Goal: Information Seeking & Learning: Learn about a topic

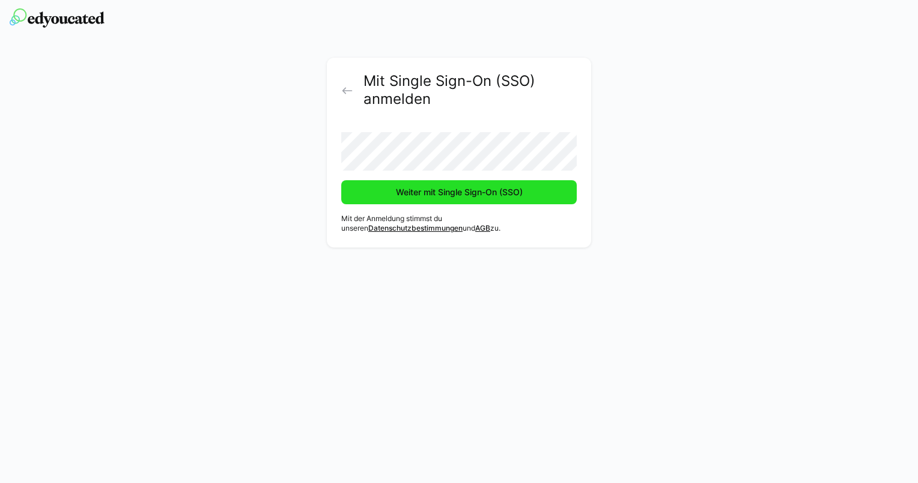
click at [450, 192] on span "Weiter mit Single Sign-On (SSO)" at bounding box center [459, 192] width 130 height 12
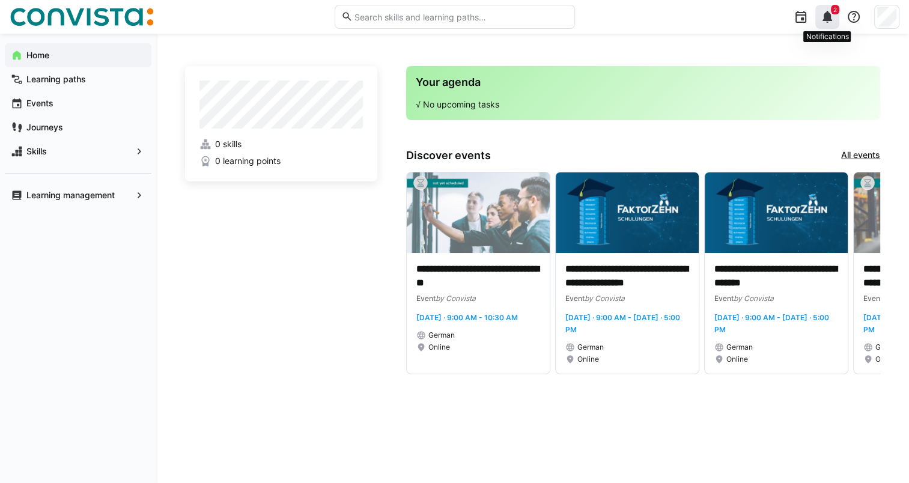
click at [829, 14] on eds-icon at bounding box center [827, 17] width 14 height 14
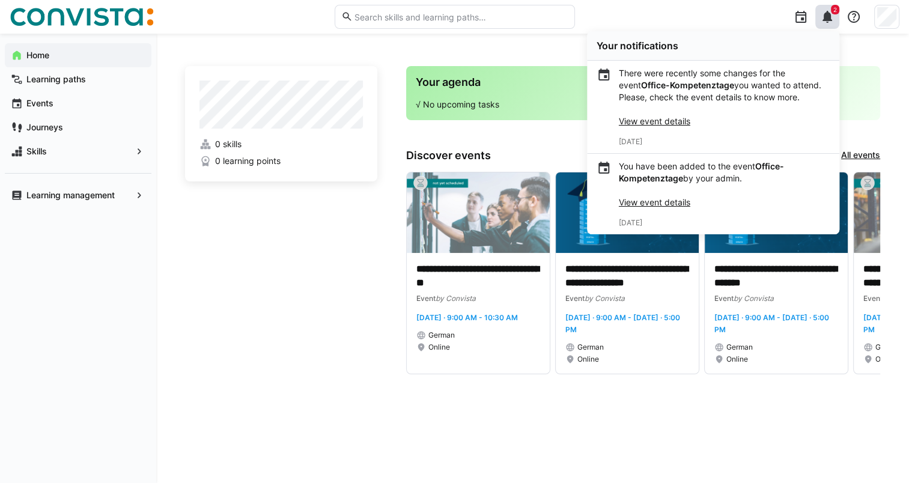
click at [676, 118] on link "View event details" at bounding box center [655, 121] width 72 height 10
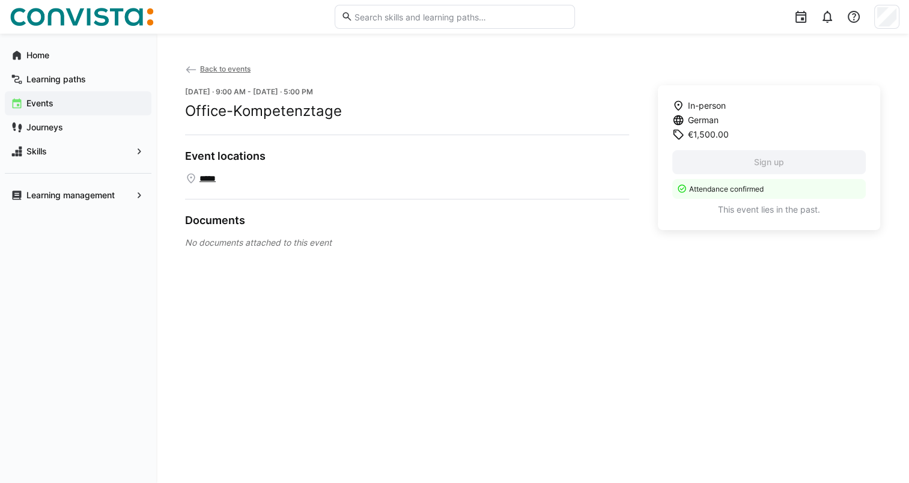
click at [189, 70] on eds-icon at bounding box center [191, 70] width 12 height 12
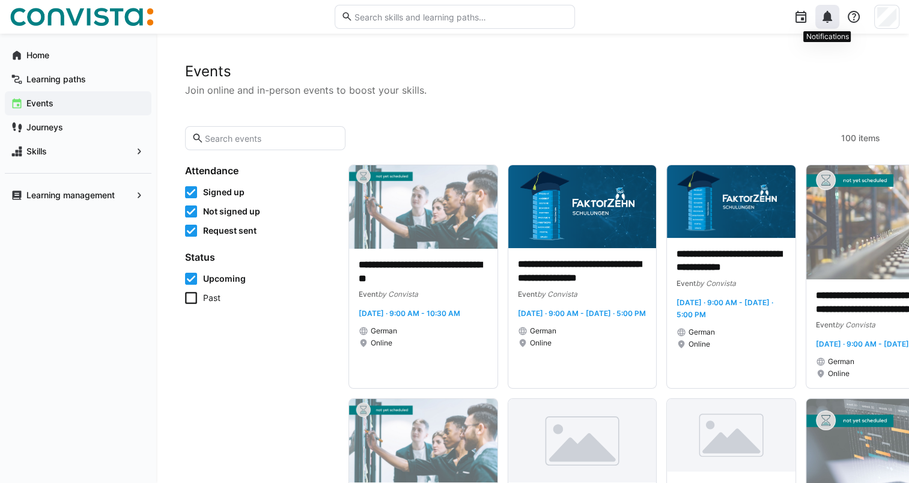
click at [825, 16] on eds-icon at bounding box center [827, 17] width 14 height 14
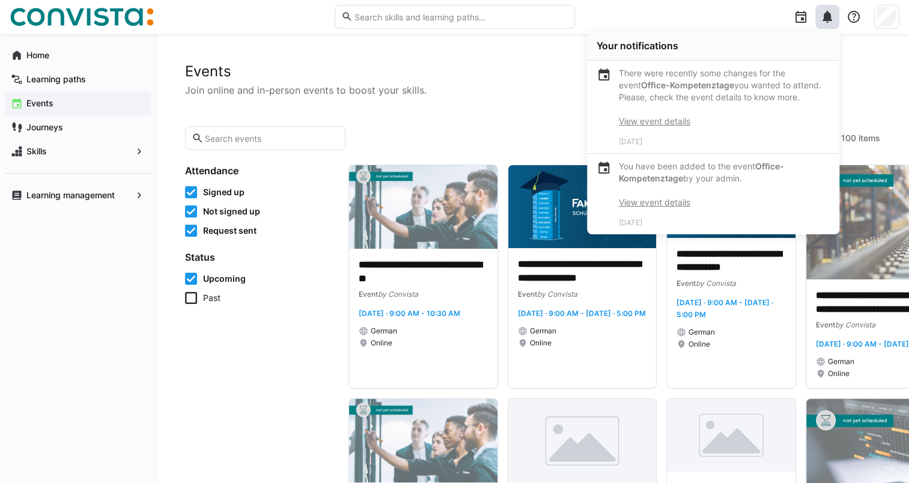
click at [668, 204] on link "View event details" at bounding box center [655, 202] width 72 height 10
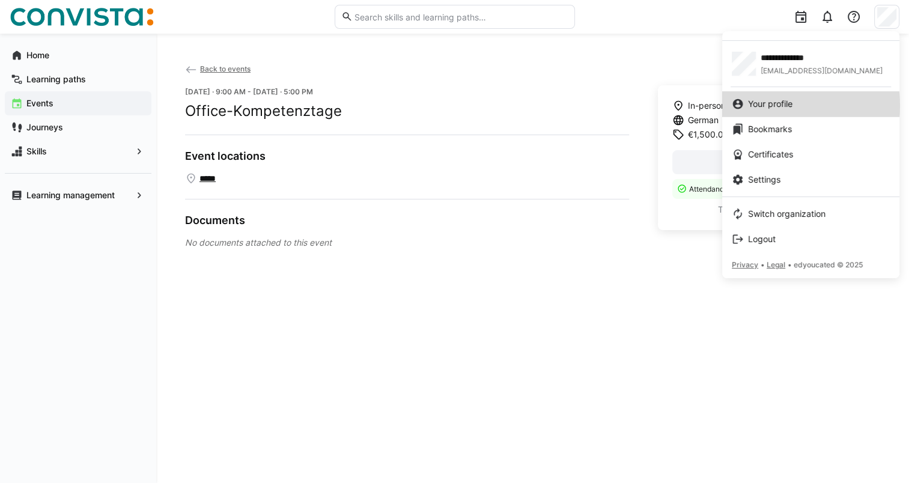
click at [769, 106] on span "Your profile" at bounding box center [770, 104] width 44 height 12
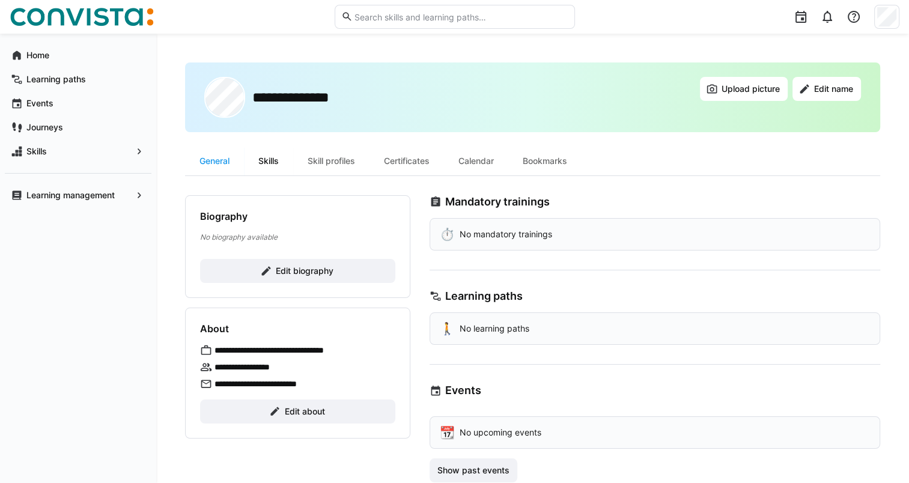
click at [278, 159] on div "Skills" at bounding box center [268, 161] width 49 height 29
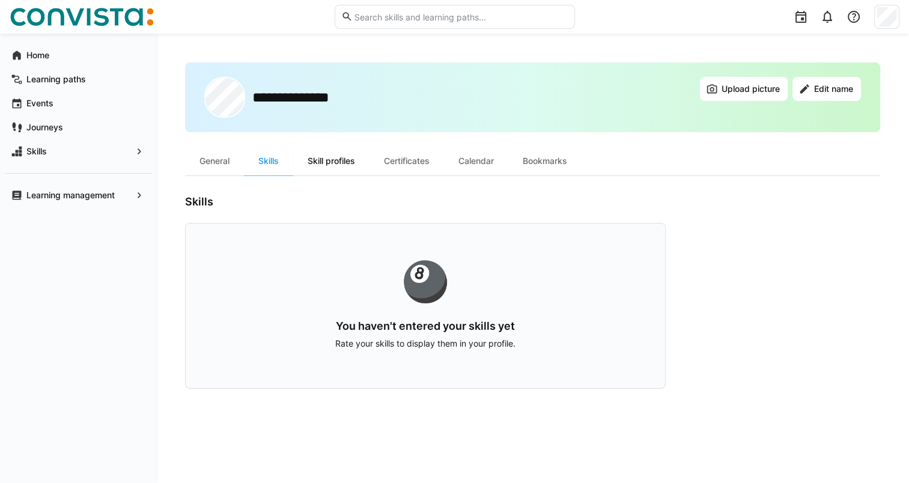
click at [343, 154] on div "Skill profiles" at bounding box center [331, 161] width 76 height 29
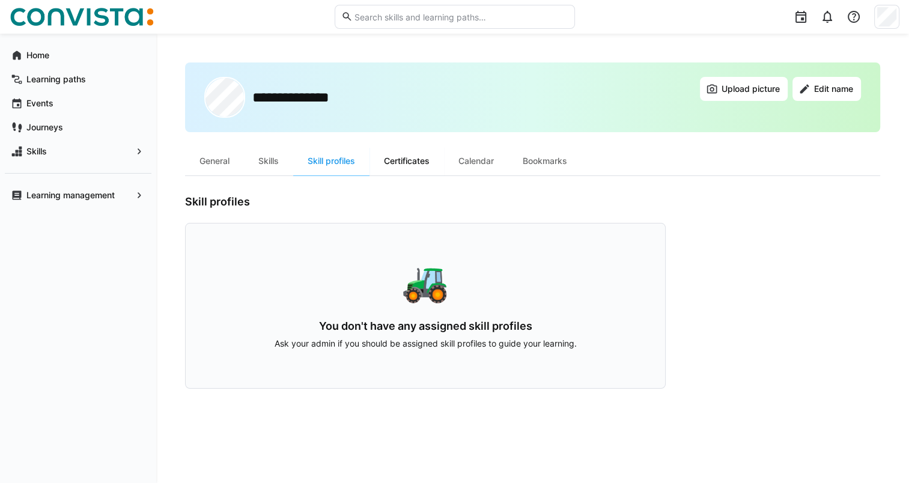
click at [406, 162] on div "Certificates" at bounding box center [407, 161] width 75 height 29
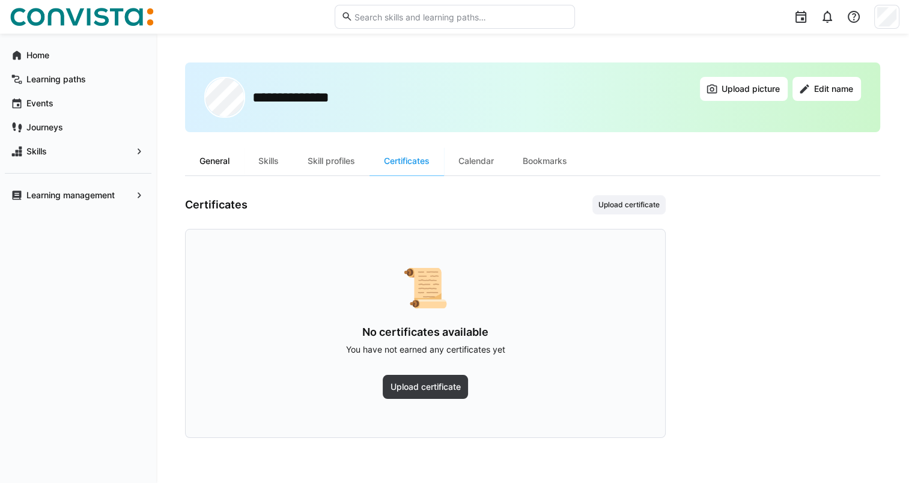
click at [224, 159] on div "General" at bounding box center [214, 161] width 59 height 29
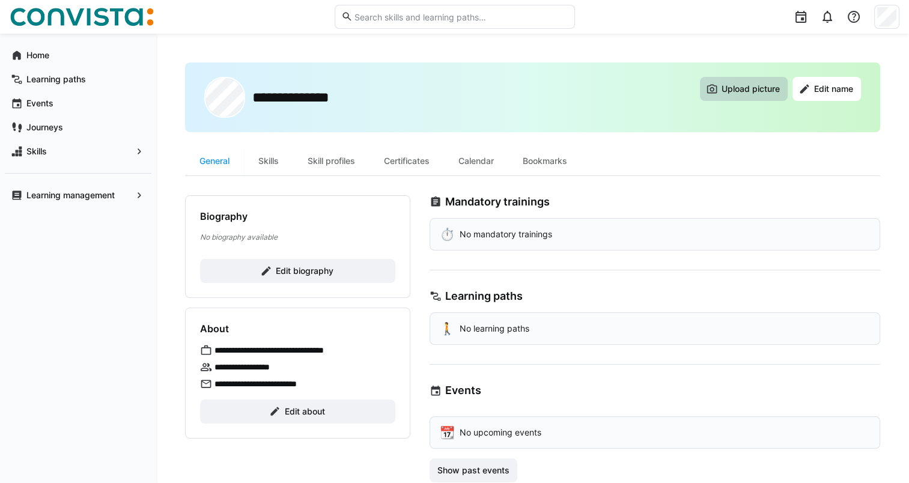
click at [750, 89] on span "Upload picture" at bounding box center [751, 89] width 62 height 12
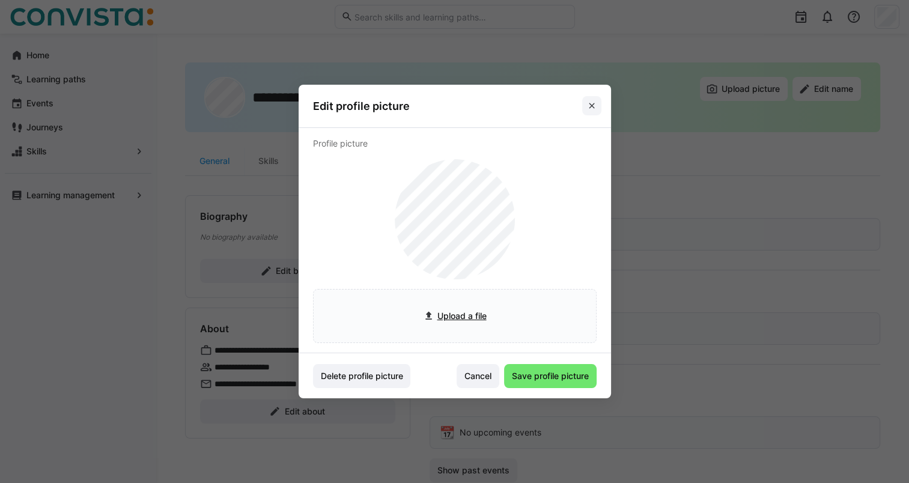
click at [597, 106] on eds-icon at bounding box center [592, 106] width 10 height 10
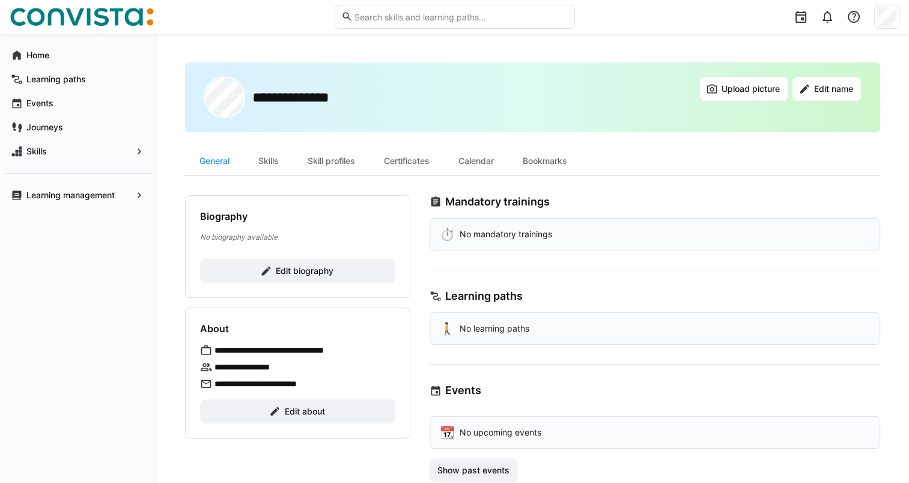
click at [689, 26] on div at bounding box center [742, 17] width 317 height 34
click at [0, 0] on app-navigation-label "Home" at bounding box center [0, 0] width 0 height 0
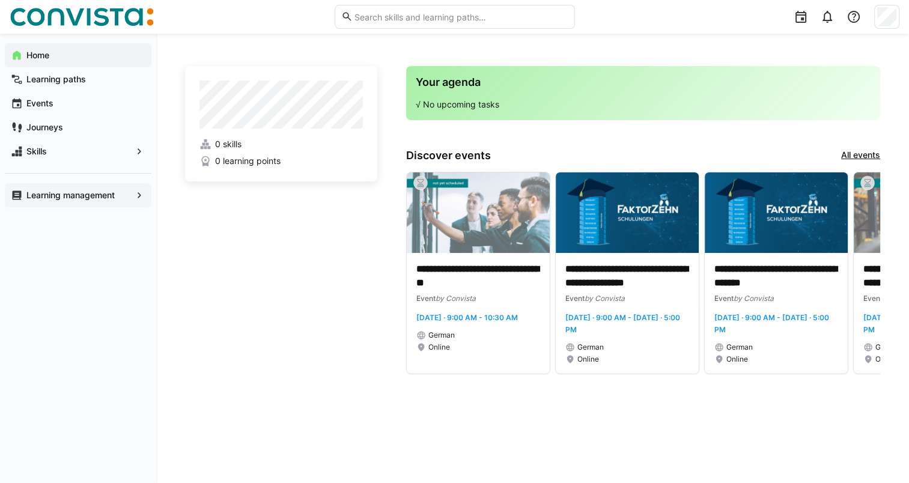
click at [0, 0] on app-navigation-label "Learning management" at bounding box center [0, 0] width 0 height 0
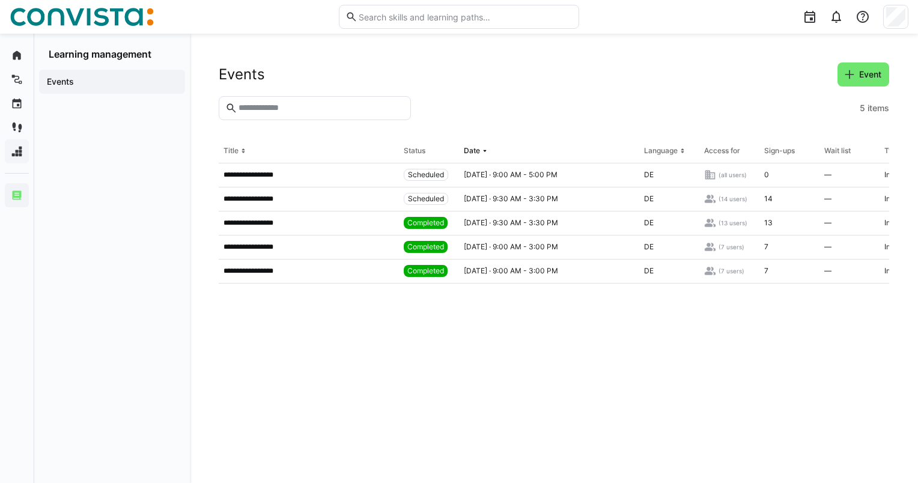
click at [584, 365] on eds-table "**********" at bounding box center [554, 296] width 671 height 315
drag, startPoint x: 584, startPoint y: 365, endPoint x: 555, endPoint y: 319, distance: 54.2
click at [555, 319] on eds-table "**********" at bounding box center [554, 296] width 671 height 315
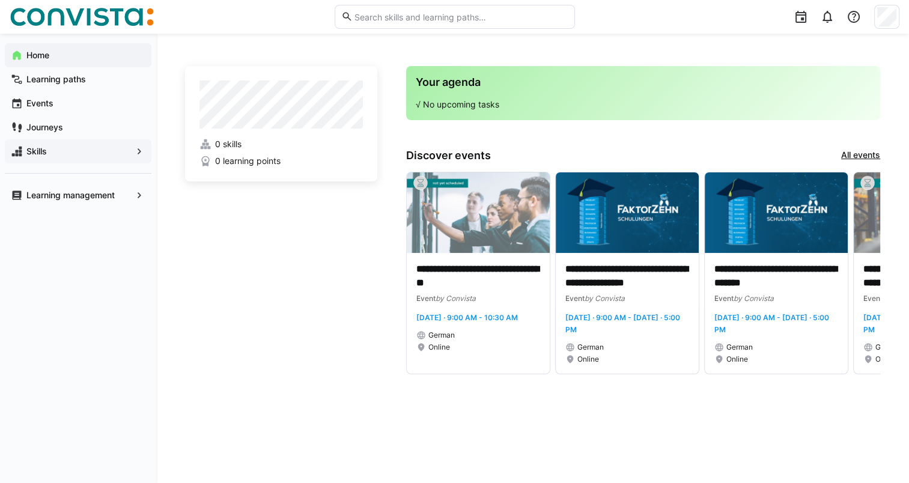
click at [76, 156] on span "Skills" at bounding box center [78, 151] width 107 height 12
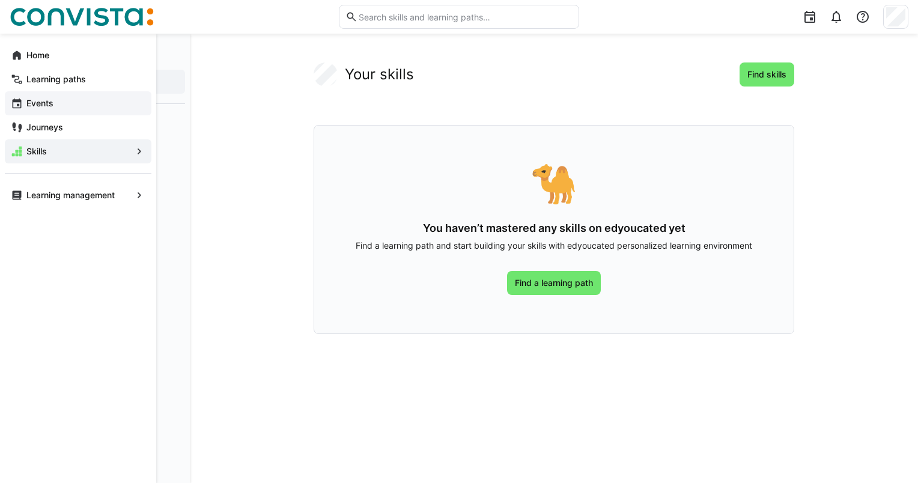
click at [25, 102] on span "Events" at bounding box center [85, 103] width 121 height 12
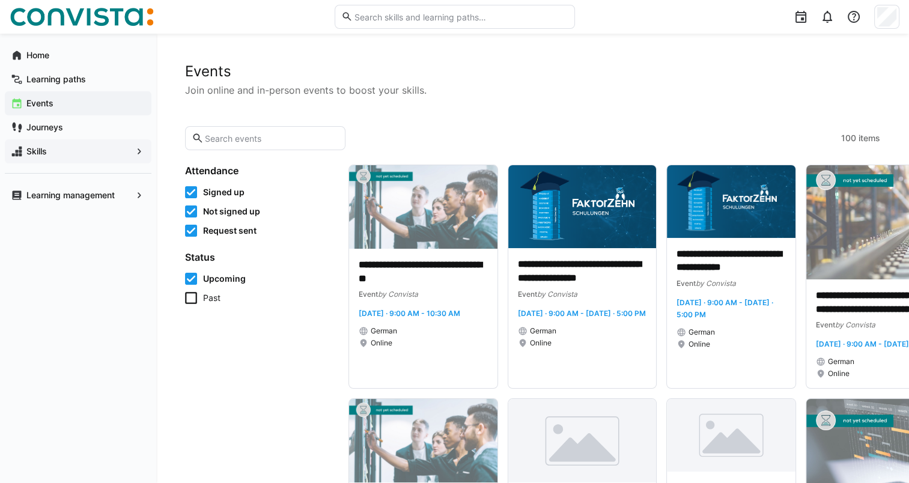
click at [190, 298] on icon at bounding box center [191, 298] width 12 height 12
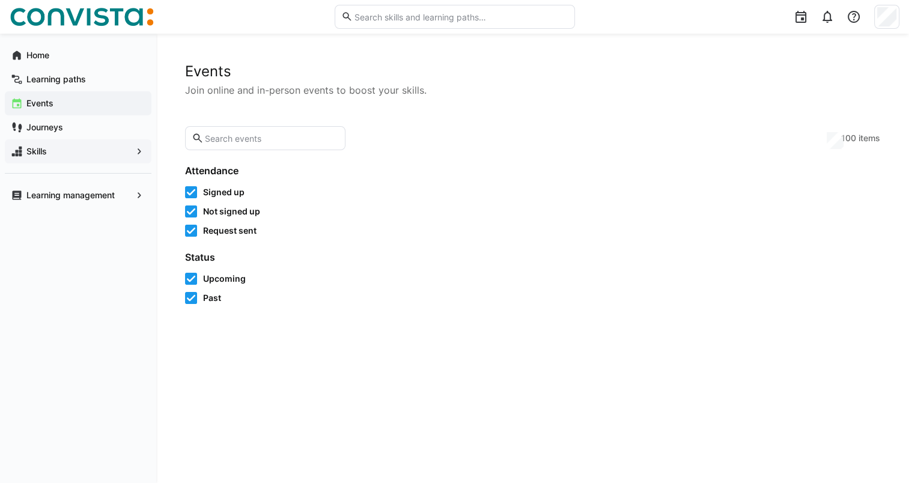
click at [192, 276] on icon at bounding box center [191, 279] width 12 height 12
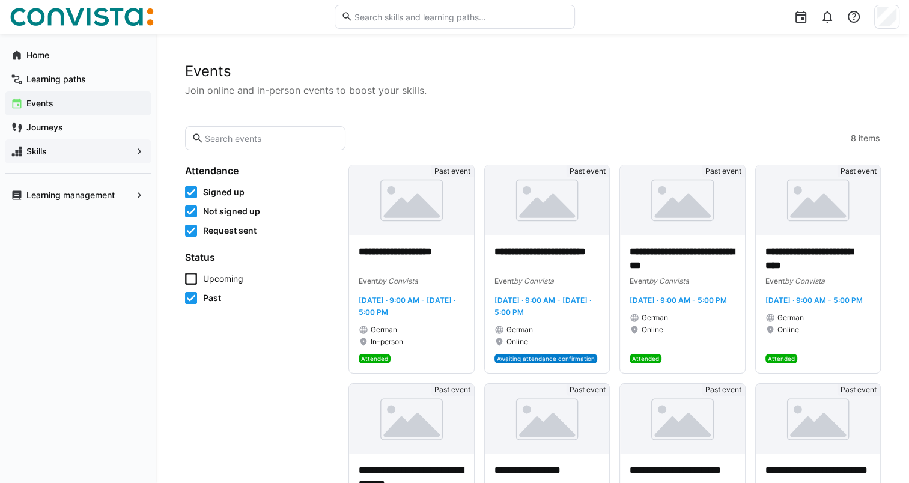
click at [187, 231] on icon at bounding box center [191, 231] width 12 height 12
click at [188, 209] on icon at bounding box center [191, 212] width 12 height 12
click at [188, 189] on icon at bounding box center [191, 192] width 12 height 12
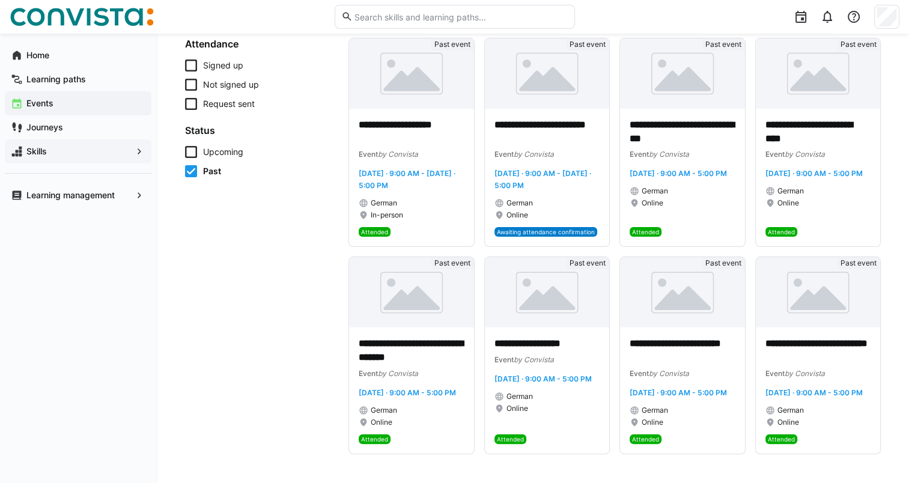
scroll to position [138, 0]
click at [193, 165] on icon at bounding box center [191, 171] width 12 height 12
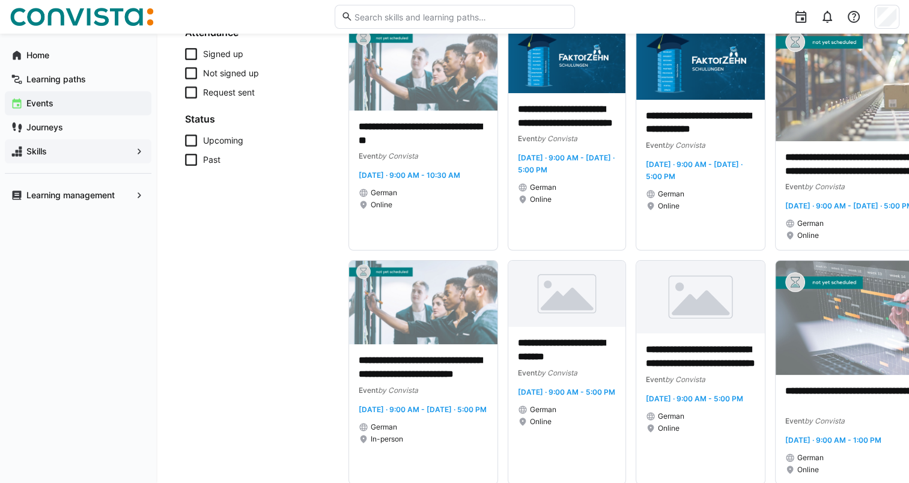
click at [192, 162] on icon at bounding box center [191, 160] width 12 height 12
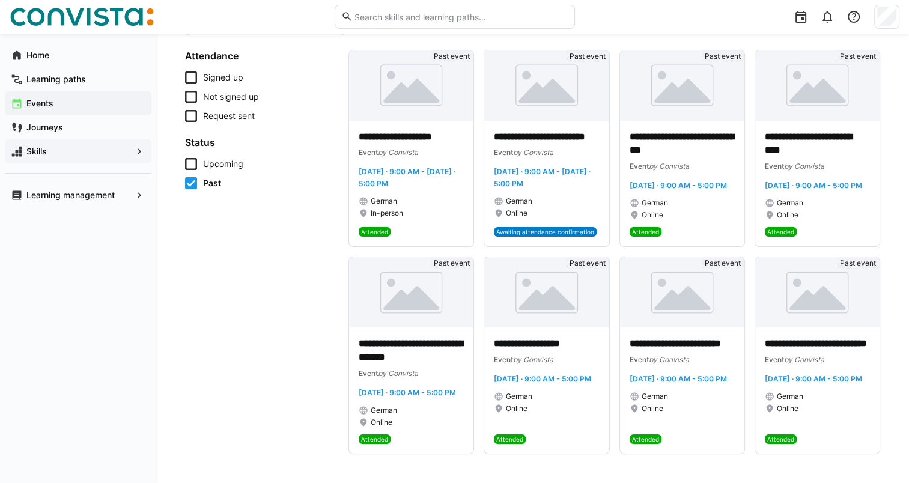
scroll to position [138, 0]
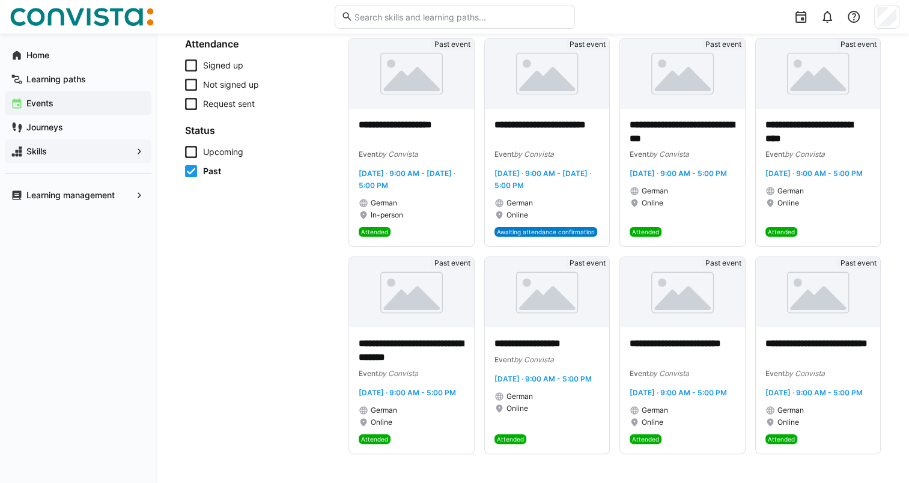
click at [189, 60] on icon at bounding box center [191, 66] width 12 height 12
click at [191, 79] on icon at bounding box center [191, 85] width 12 height 12
click at [191, 98] on icon at bounding box center [191, 104] width 12 height 12
click at [194, 146] on icon at bounding box center [191, 152] width 12 height 12
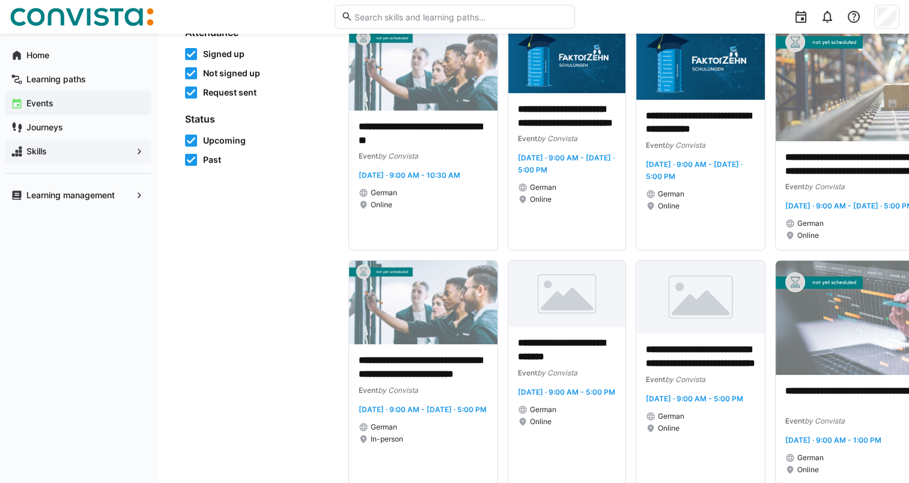
click at [190, 161] on icon at bounding box center [191, 160] width 12 height 12
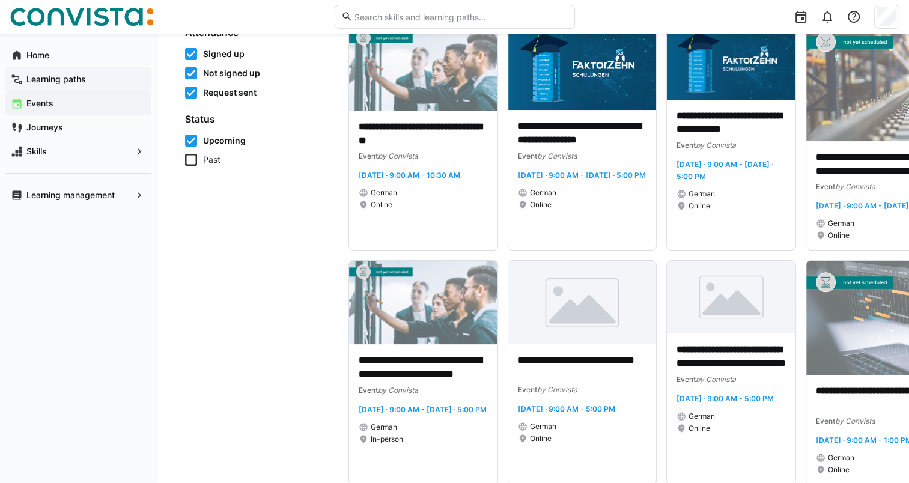
click at [0, 0] on app-navigation-label "Learning paths" at bounding box center [0, 0] width 0 height 0
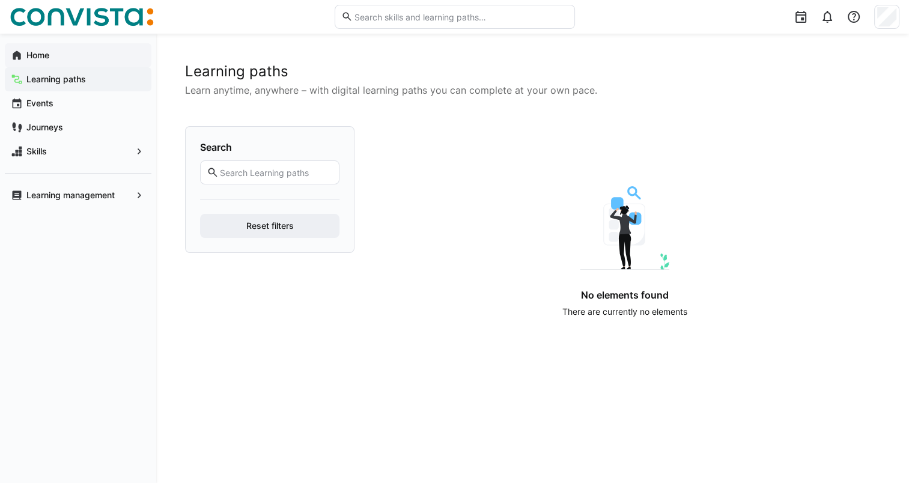
click at [36, 48] on div "Home" at bounding box center [78, 55] width 147 height 24
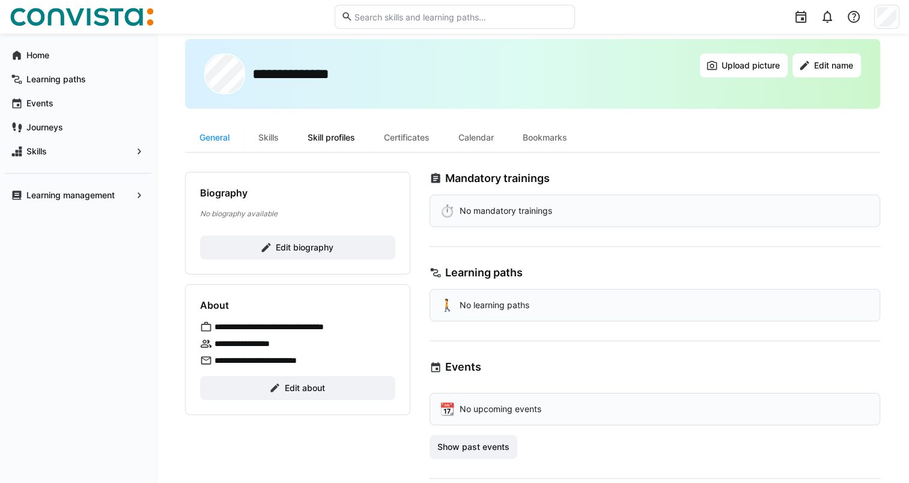
scroll to position [22, 0]
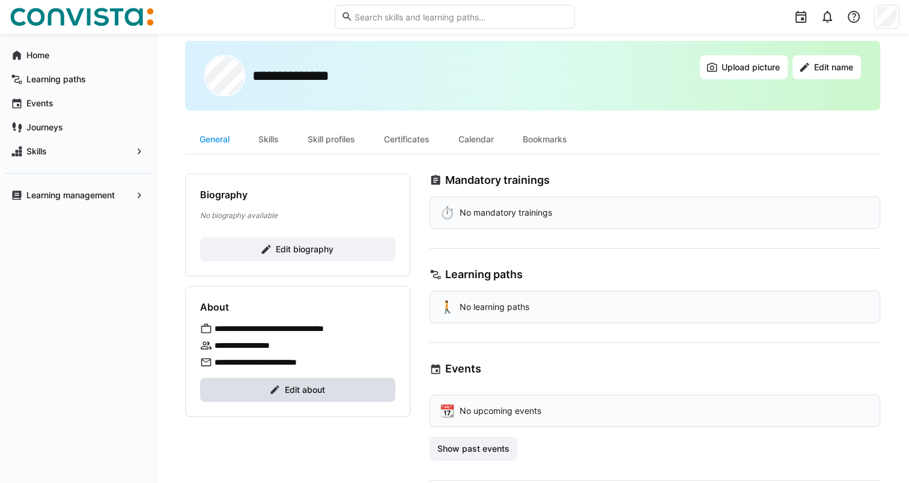
click at [301, 387] on span "Edit about" at bounding box center [305, 390] width 44 height 12
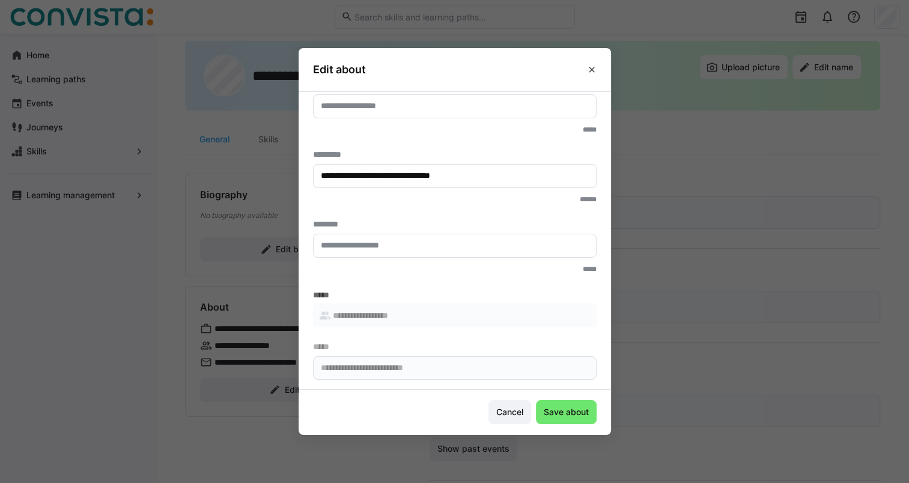
scroll to position [0, 0]
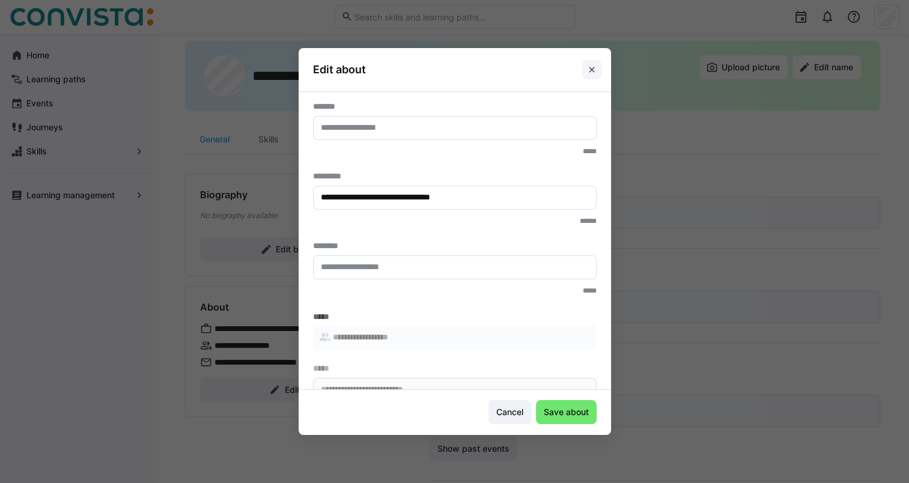
click at [594, 69] on eds-icon at bounding box center [592, 70] width 10 height 10
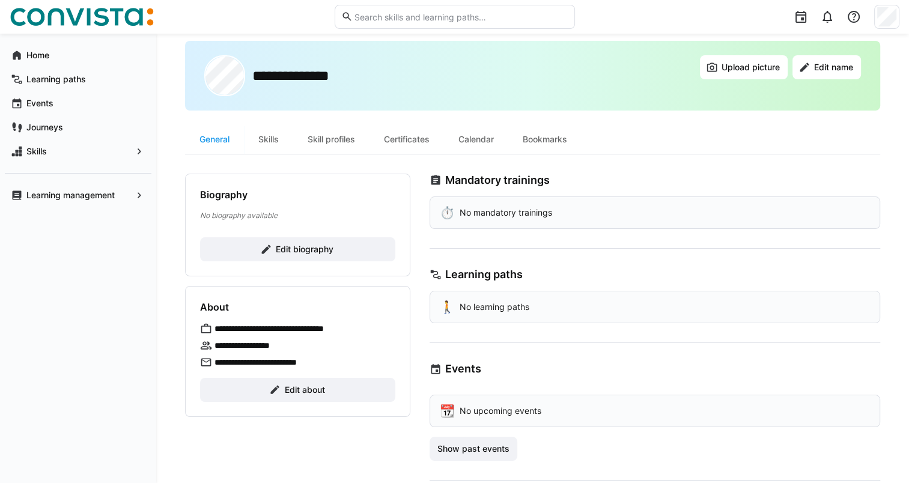
click at [72, 234] on div "Home Learning paths Events Journeys Skills Learning management" at bounding box center [78, 259] width 156 height 450
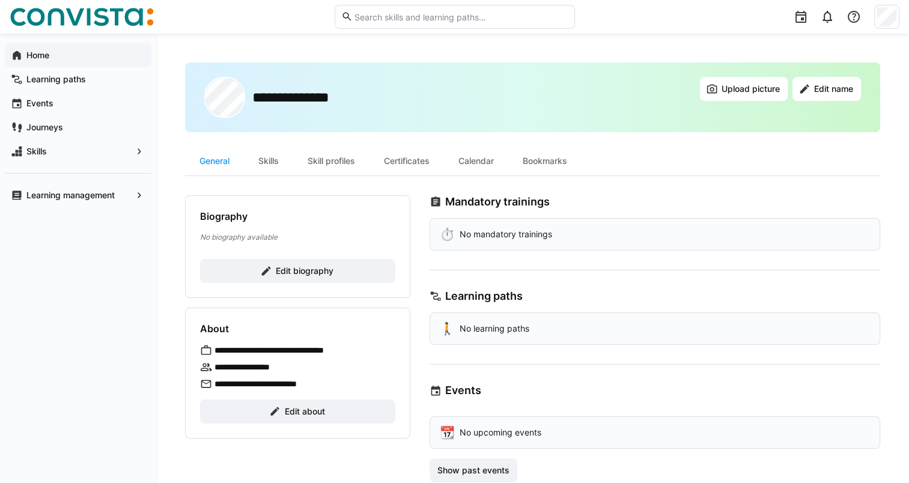
click at [0, 0] on app-navigation-label "Home" at bounding box center [0, 0] width 0 height 0
